Goal: Information Seeking & Learning: Learn about a topic

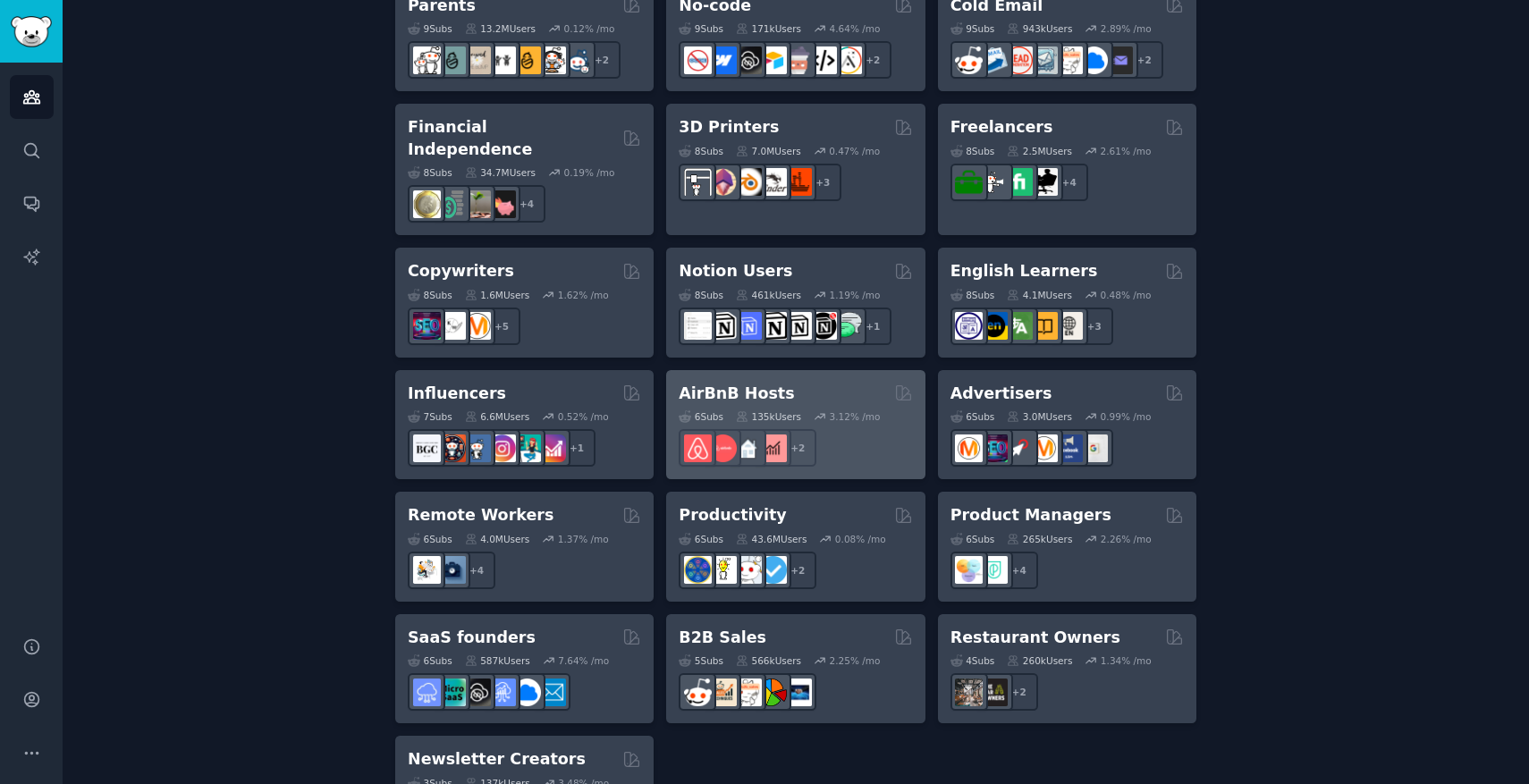
scroll to position [1279, 0]
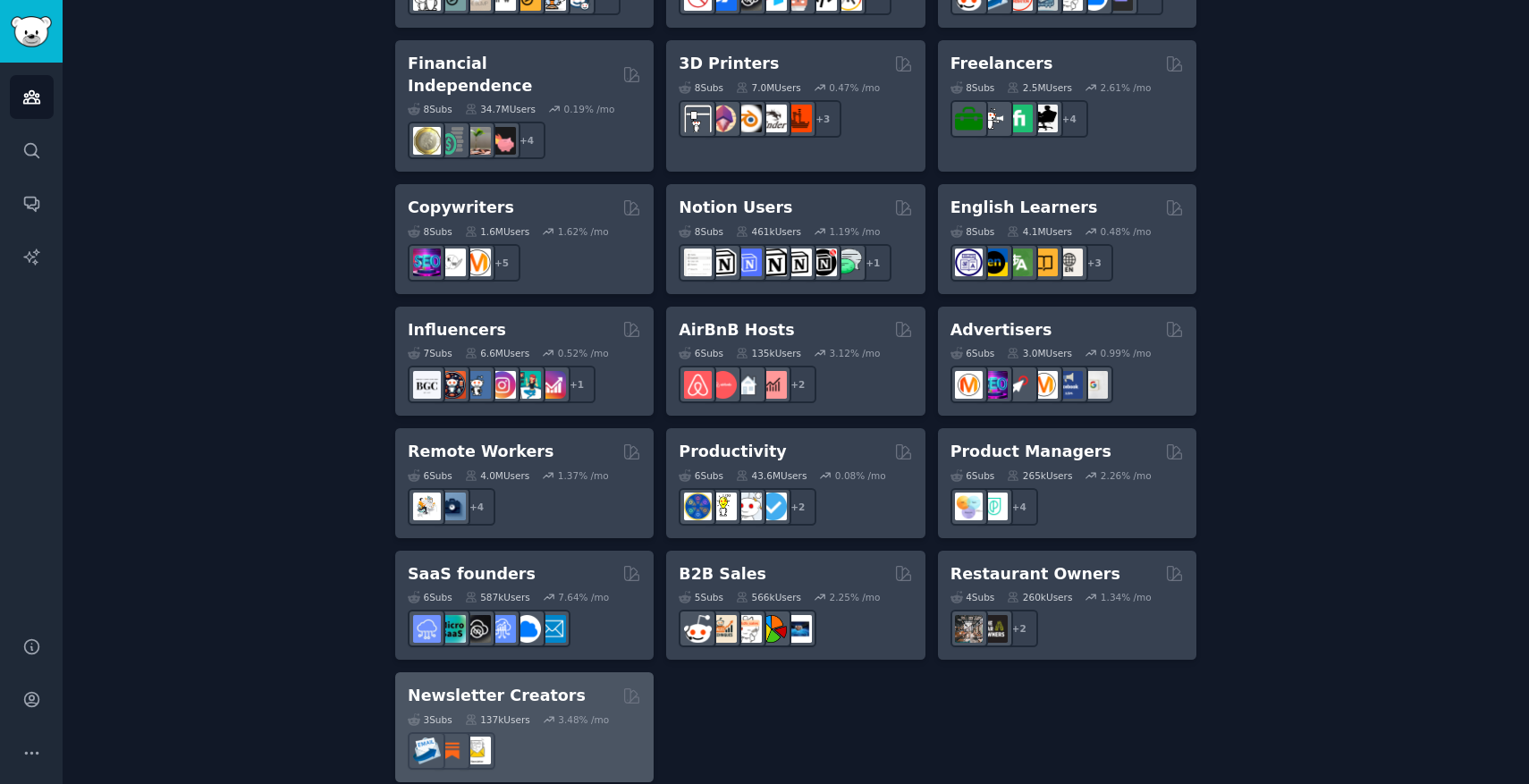
click at [540, 713] on div "3 Sub s 137k Users 3.48 % /mo" at bounding box center [523, 719] width 233 height 12
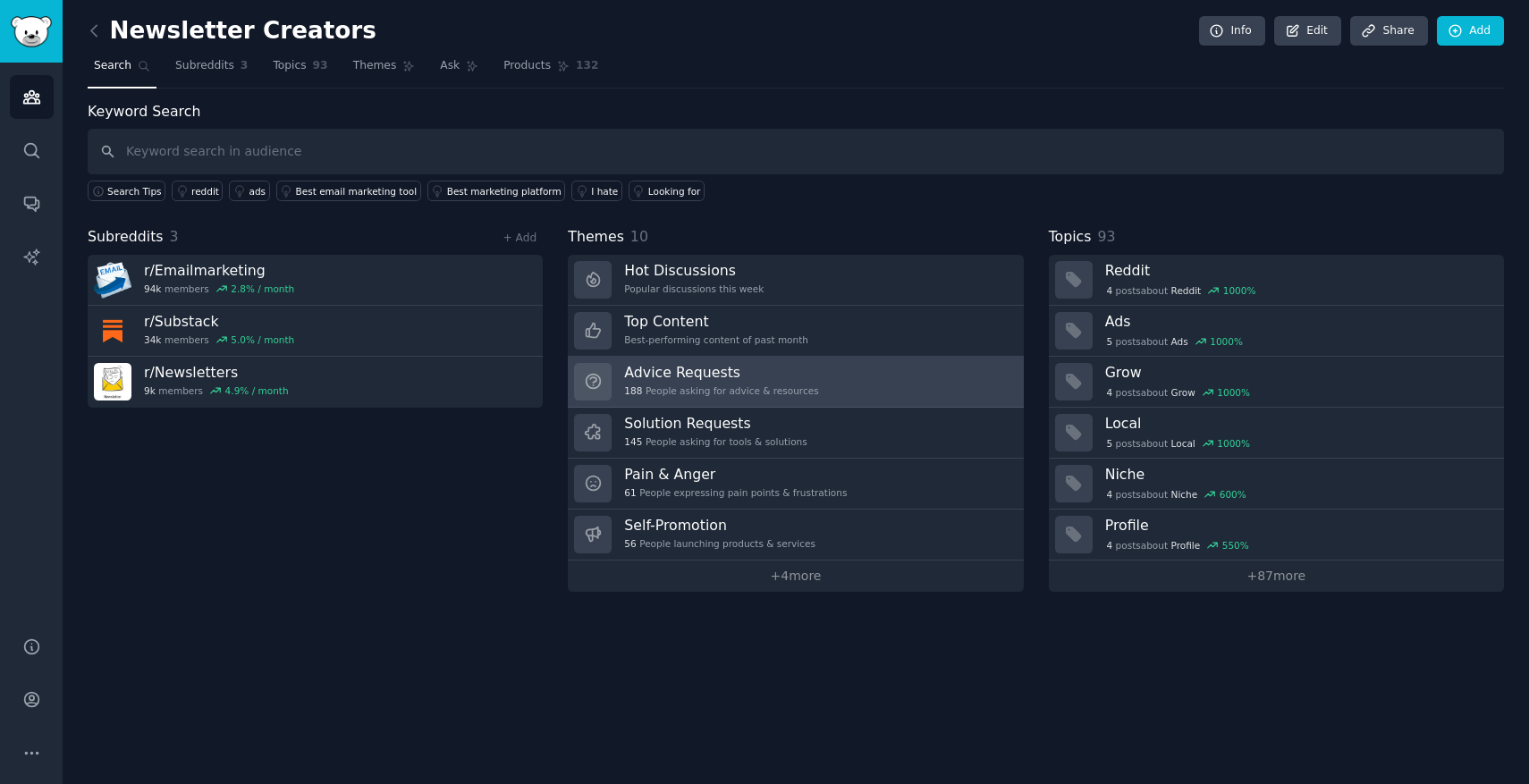
click at [752, 375] on h3 "Advice Requests" at bounding box center [721, 373] width 194 height 19
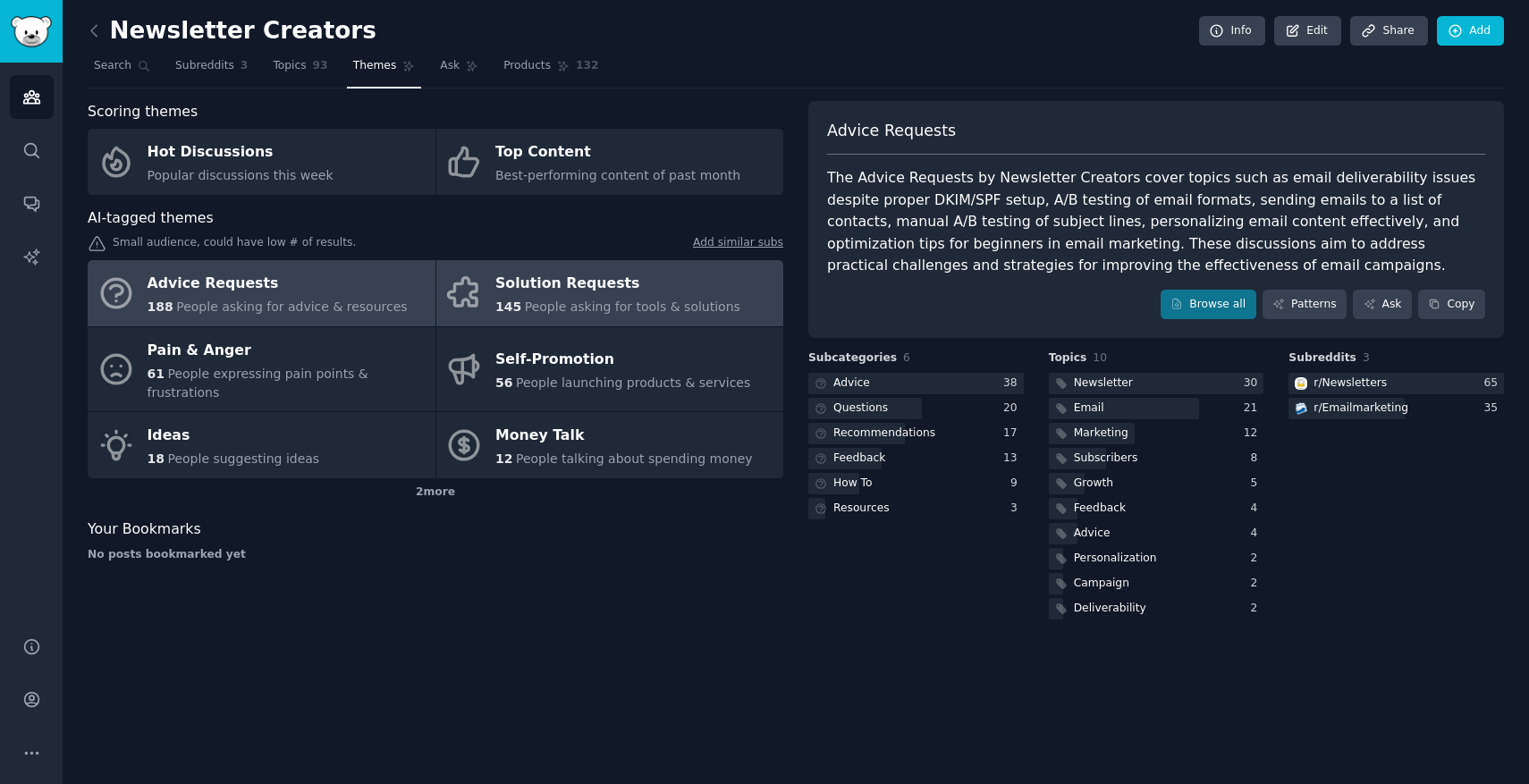
click at [731, 301] on link "Solution Requests 145 People asking for tools & solutions" at bounding box center [610, 292] width 348 height 66
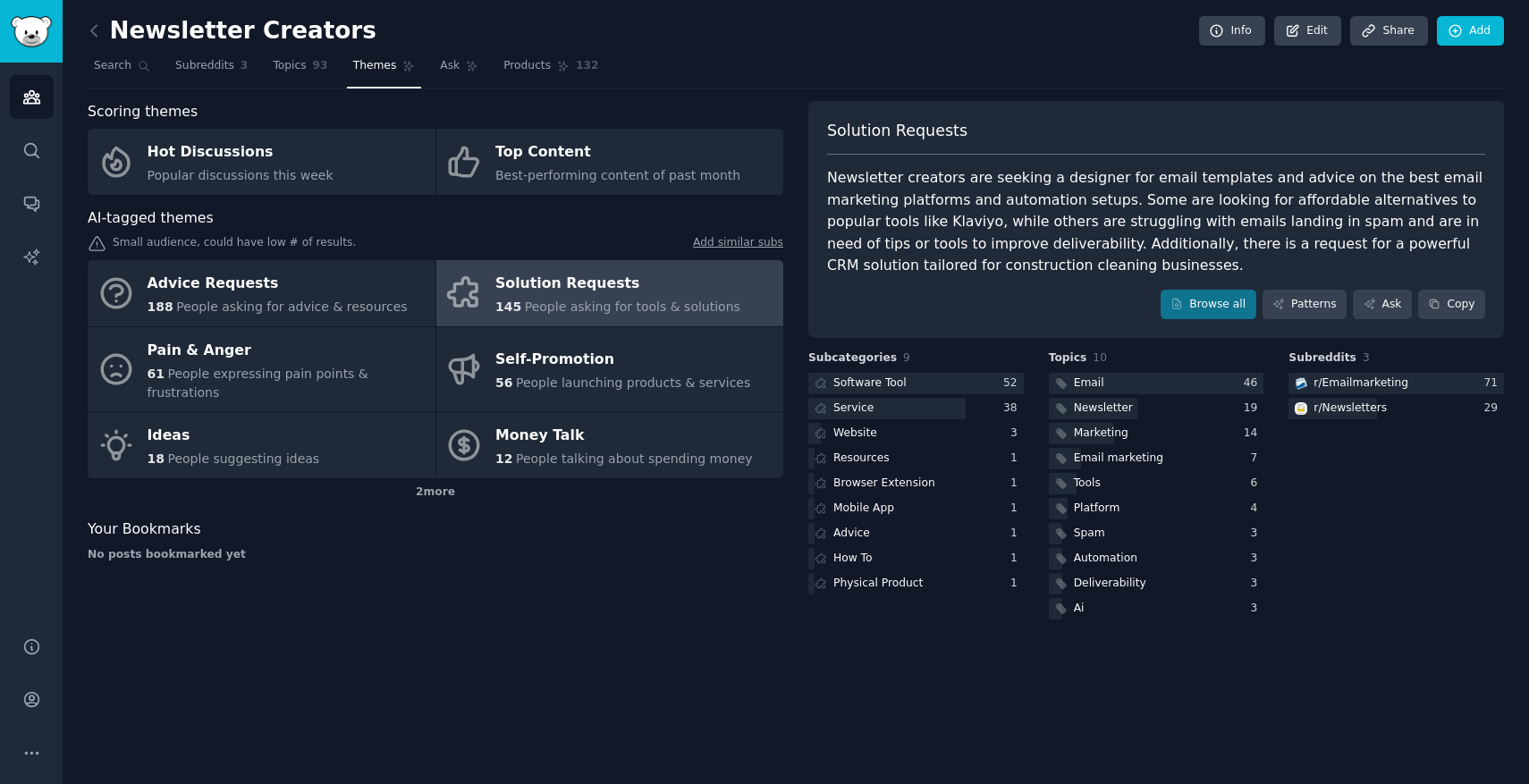
click at [589, 586] on div "Scoring themes Hot Discussions Popular discussions this week Top Content Best-p…" at bounding box center [435, 361] width 696 height 522
